Goal: Navigation & Orientation: Find specific page/section

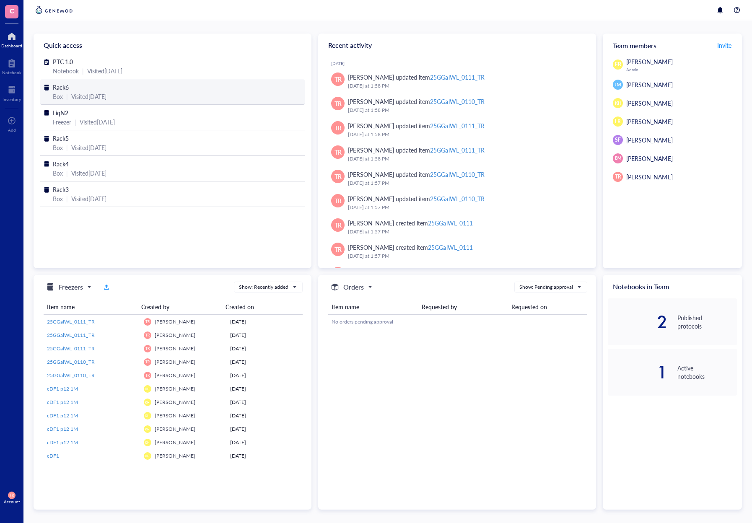
click at [67, 85] on span "Rack6" at bounding box center [61, 87] width 16 height 8
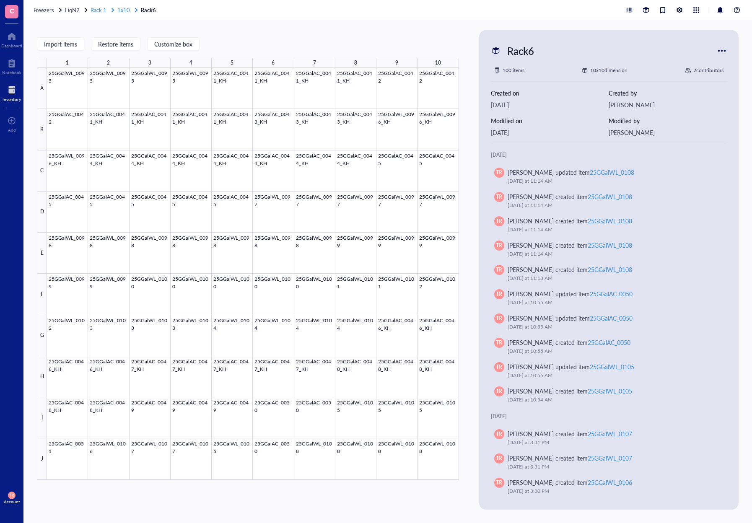
click at [122, 11] on span "1x10" at bounding box center [123, 10] width 13 height 8
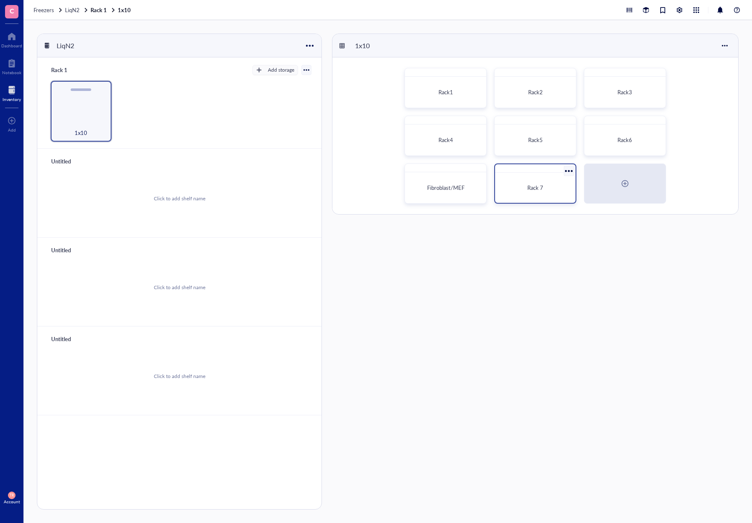
click at [535, 184] on div "Rack 7" at bounding box center [535, 188] width 67 height 8
